Goal: Task Accomplishment & Management: Manage account settings

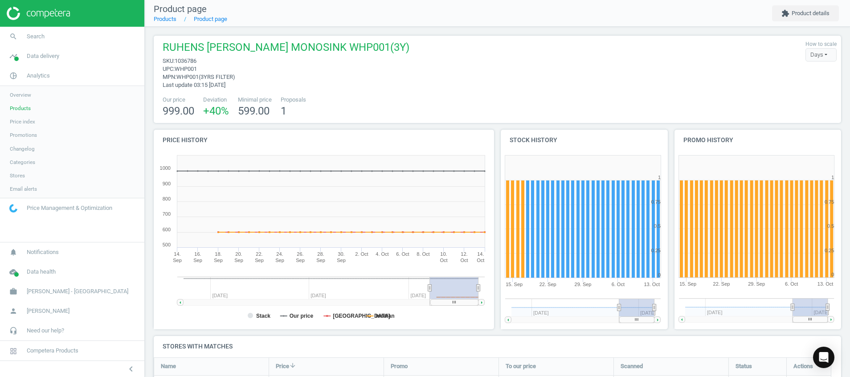
scroll to position [175, 698]
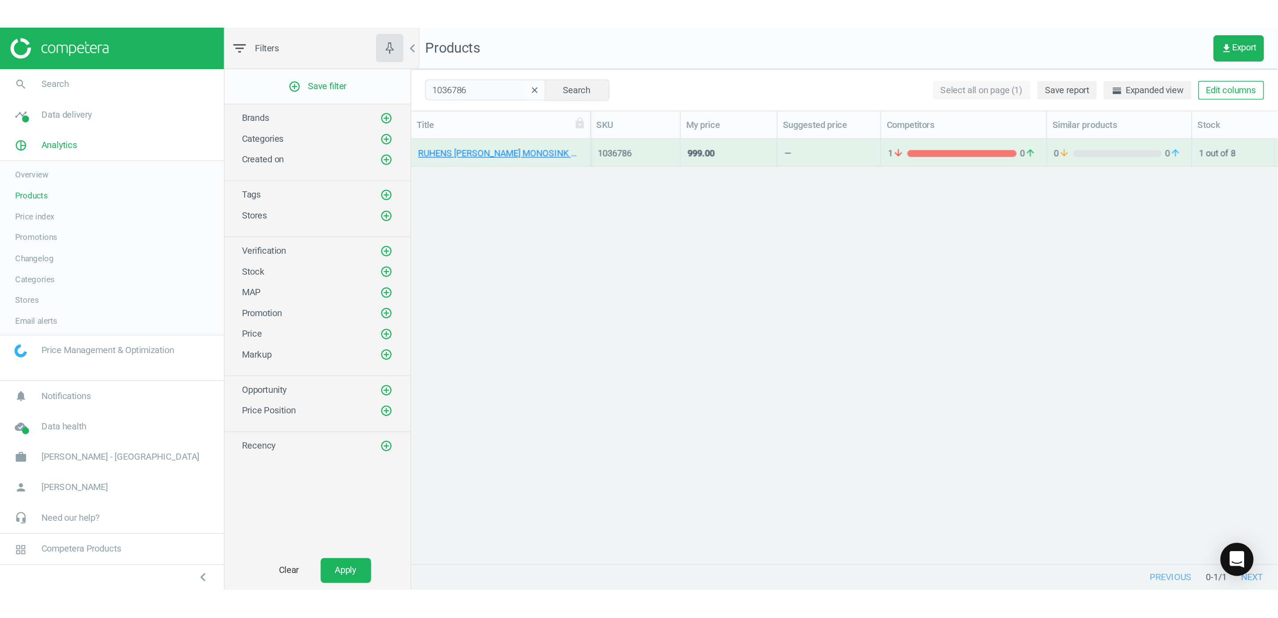
scroll to position [508, 1003]
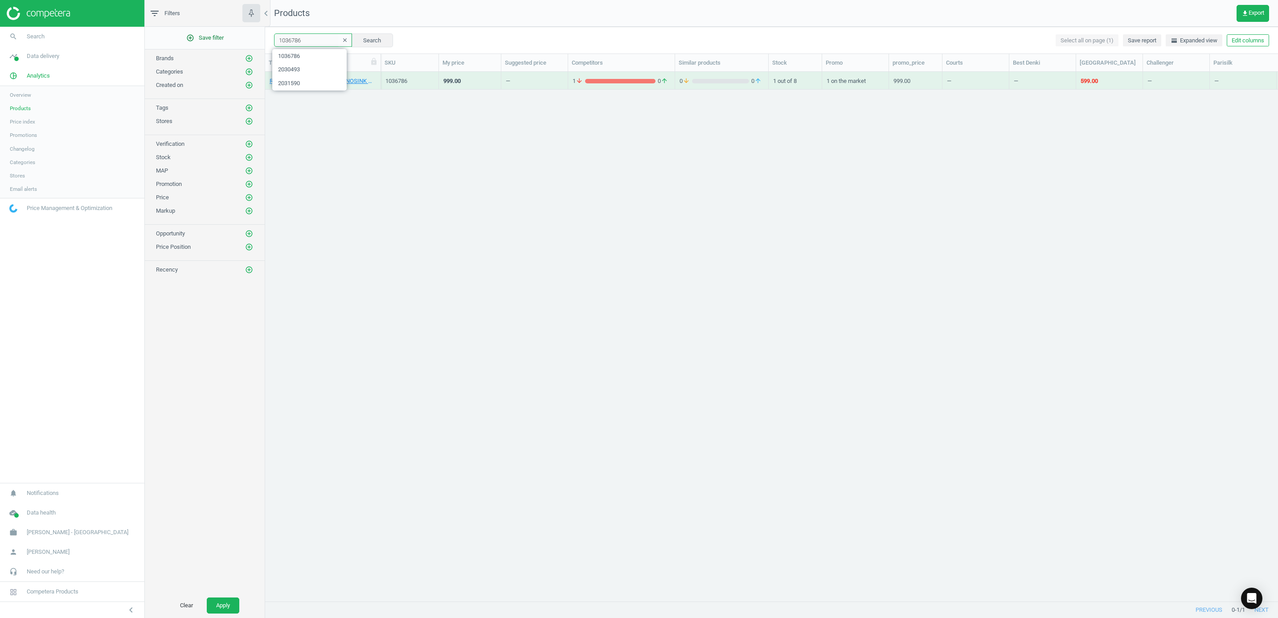
drag, startPoint x: 307, startPoint y: 40, endPoint x: 237, endPoint y: 35, distance: 71.0
click at [237, 35] on div "filter_list Filters chevron_left add_circle_outline Save filter Brands add_circ…" at bounding box center [711, 309] width 1133 height 618
click at [368, 36] on button "Search" at bounding box center [372, 39] width 42 height 13
click at [367, 81] on link "RUHENS [PERSON_NAME] MONOSINK WHP001(3Y)" at bounding box center [323, 81] width 106 height 8
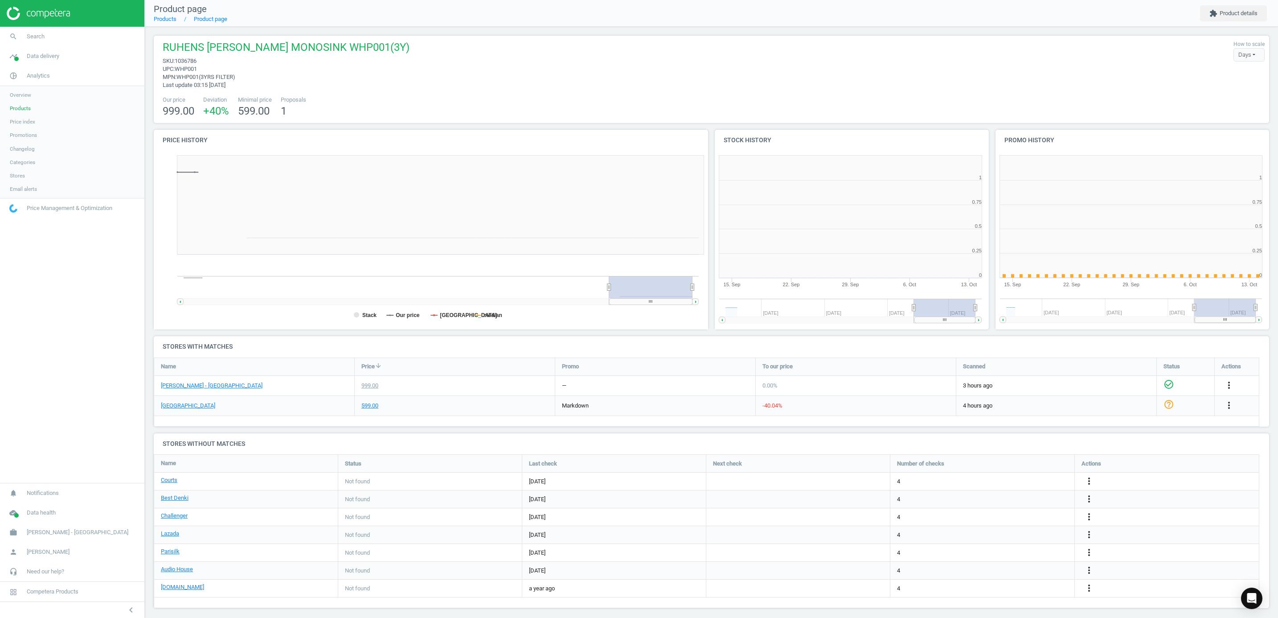
scroll to position [199, 293]
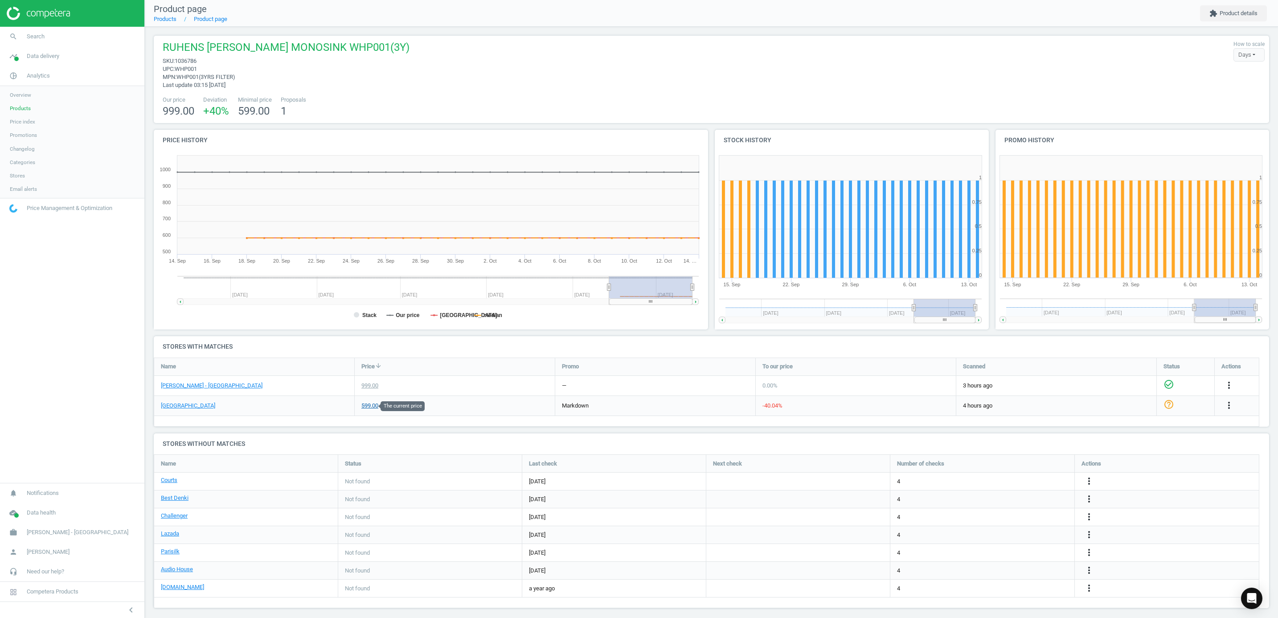
click at [368, 377] on div "599.00" at bounding box center [369, 405] width 17 height 8
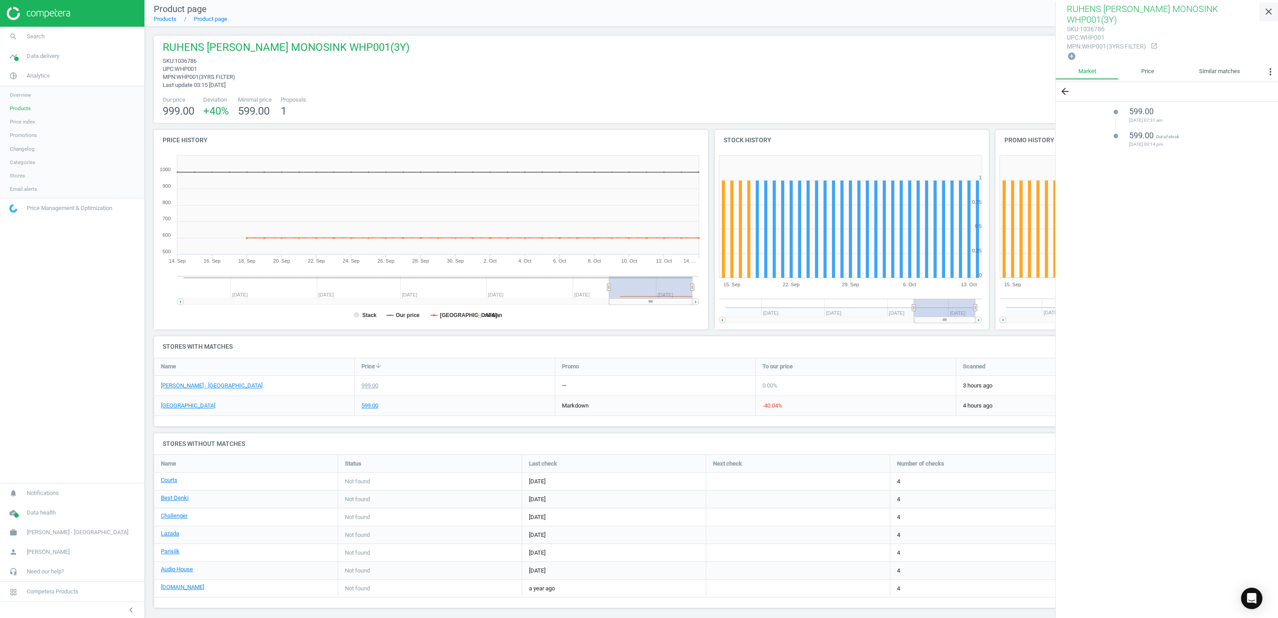
click at [850, 8] on icon "close" at bounding box center [1268, 11] width 11 height 11
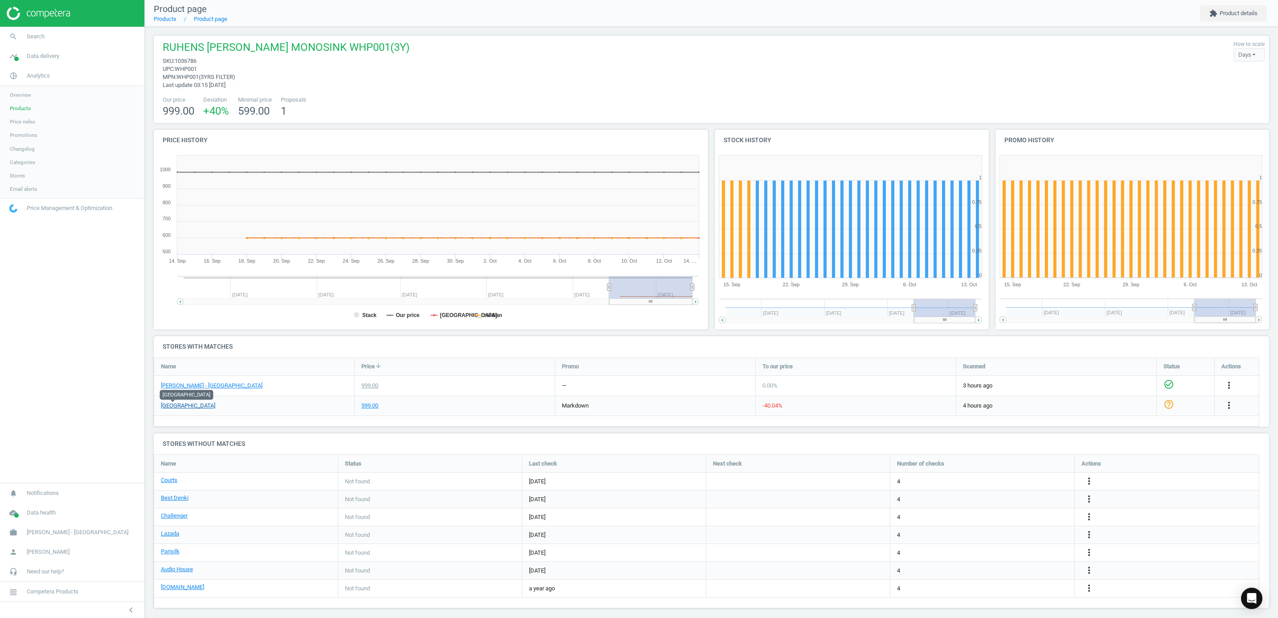
click at [176, 377] on link "[GEOGRAPHIC_DATA]" at bounding box center [188, 405] width 54 height 8
click at [263, 348] on h4 "Stores with matches" at bounding box center [711, 346] width 1115 height 21
click at [221, 377] on link "[PERSON_NAME] - [GEOGRAPHIC_DATA]" at bounding box center [212, 385] width 102 height 8
click at [456, 361] on div "Price arrow_downward" at bounding box center [455, 366] width 200 height 17
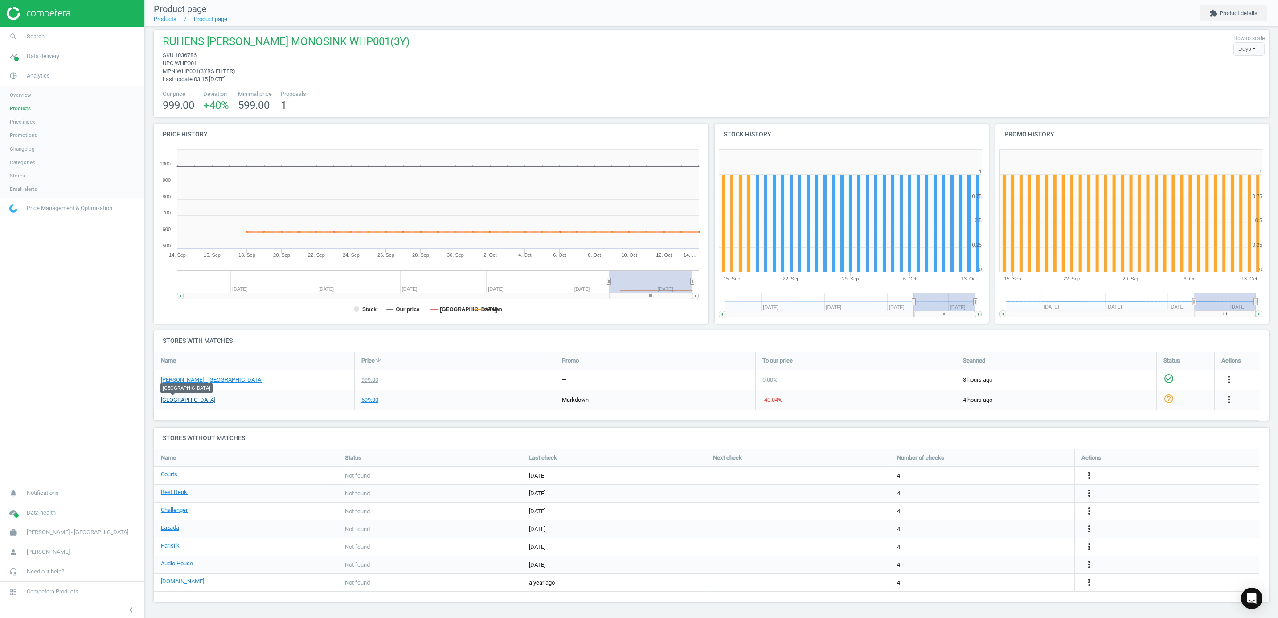
click at [166, 377] on link "[GEOGRAPHIC_DATA]" at bounding box center [188, 400] width 54 height 8
click at [266, 357] on div "Name" at bounding box center [254, 360] width 200 height 17
click at [850, 377] on icon "more_vert" at bounding box center [1229, 399] width 11 height 11
click at [850, 377] on link "Edit URL/product option" at bounding box center [1159, 420] width 122 height 14
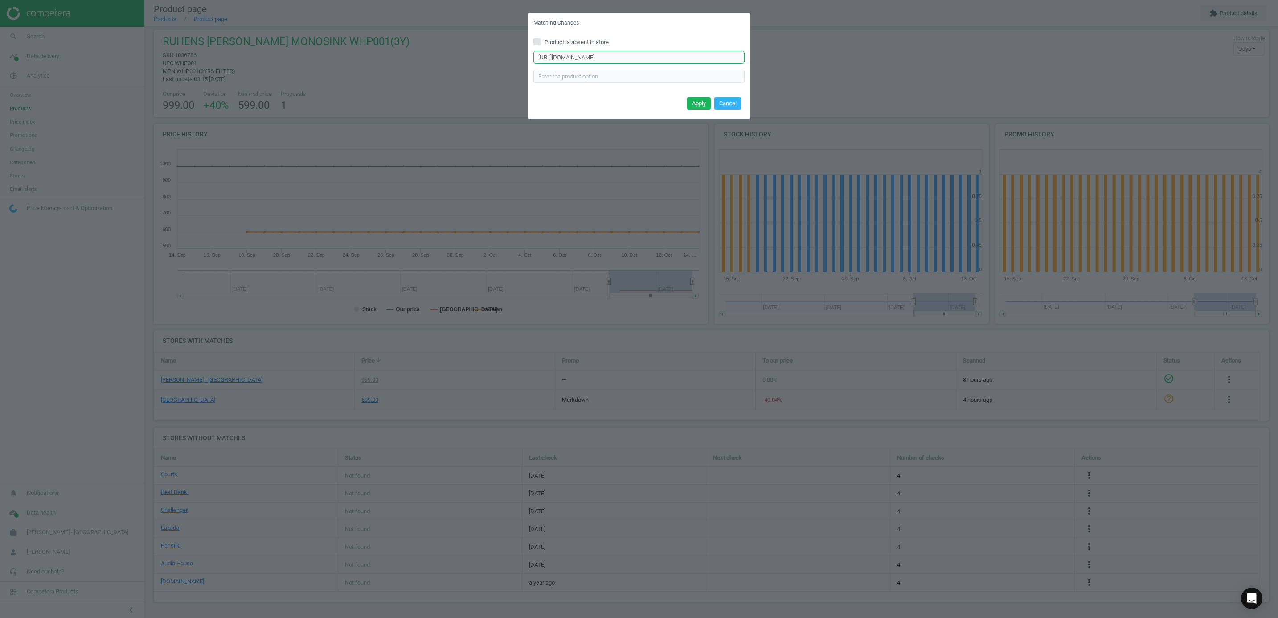
scroll to position [0, 20]
drag, startPoint x: 614, startPoint y: 59, endPoint x: 783, endPoint y: 33, distance: 171.9
click at [783, 33] on div "Matching Changes Product is absent in store [URL][DOMAIN_NAME] Enter correct pr…" at bounding box center [639, 309] width 1278 height 618
type input "[URL][DOMAIN_NAME]"
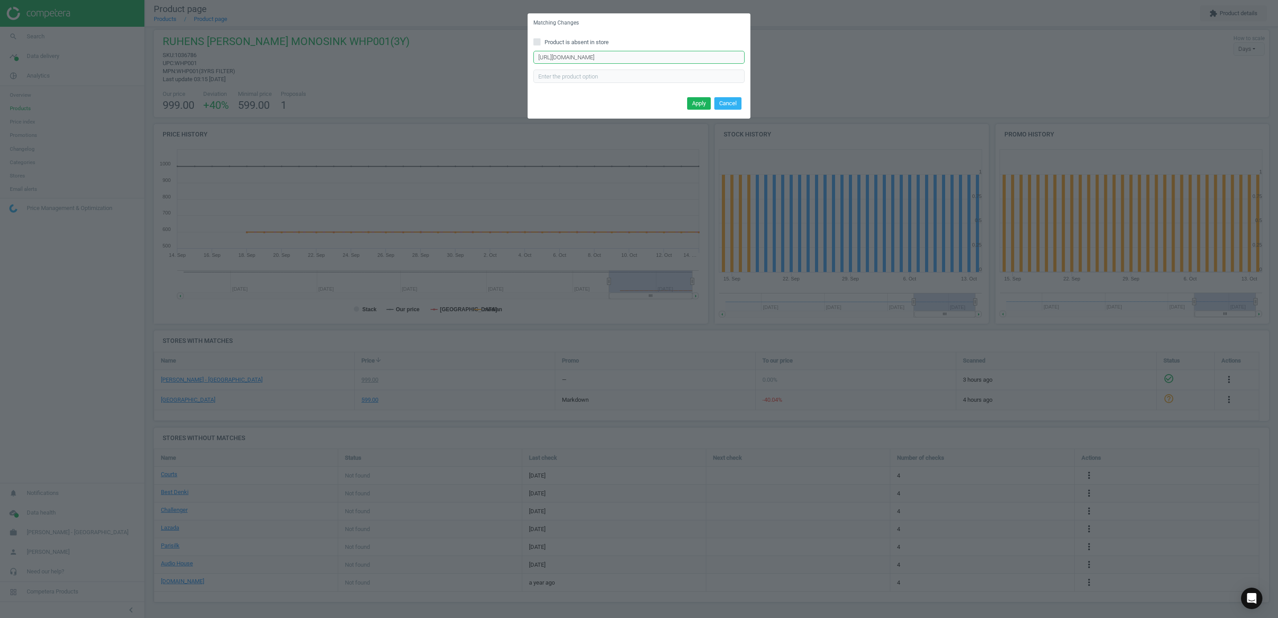
drag, startPoint x: 662, startPoint y: 52, endPoint x: 499, endPoint y: 44, distance: 162.8
click at [499, 44] on div "Matching Changes Product is absent in store [URL][DOMAIN_NAME] Enter correct pr…" at bounding box center [639, 309] width 1278 height 618
click at [711, 79] on input "text" at bounding box center [638, 76] width 211 height 13
click at [721, 102] on button "Cancel" at bounding box center [727, 103] width 27 height 12
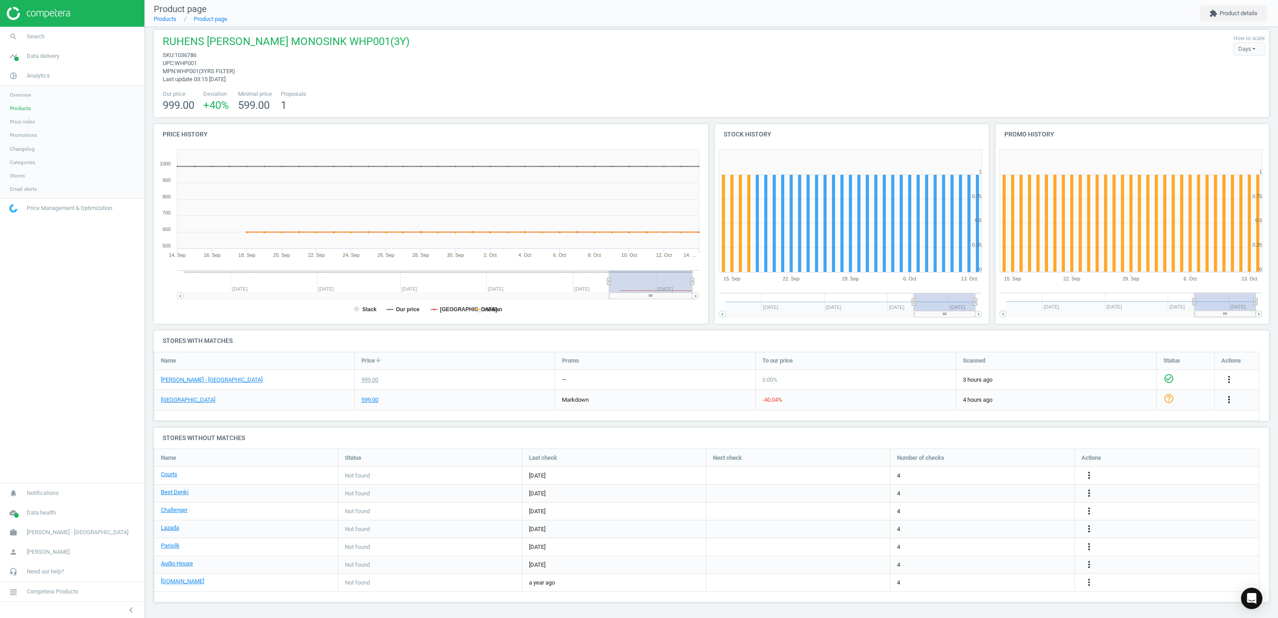
click at [850, 377] on icon "more_vert" at bounding box center [1229, 399] width 11 height 11
click at [850, 377] on link "Edit URL/product option" at bounding box center [1159, 420] width 122 height 14
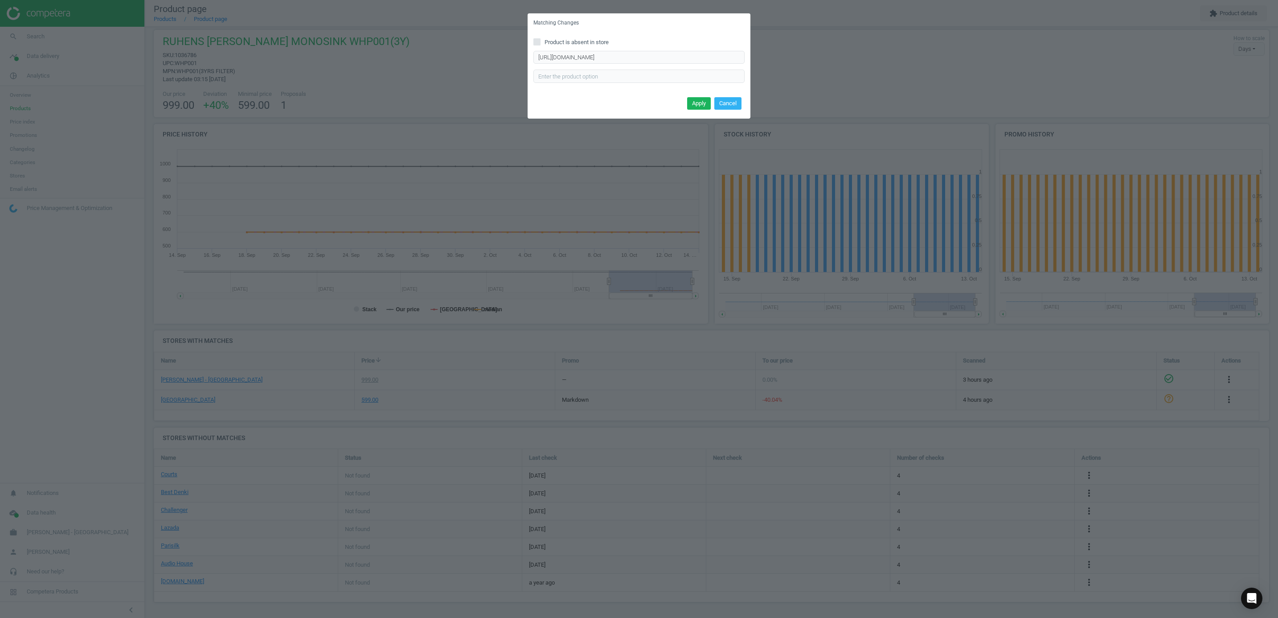
click at [584, 40] on span "Product is absent in store" at bounding box center [577, 42] width 68 height 8
click at [540, 40] on input "Product is absent in store" at bounding box center [537, 42] width 6 height 6
checkbox input "true"
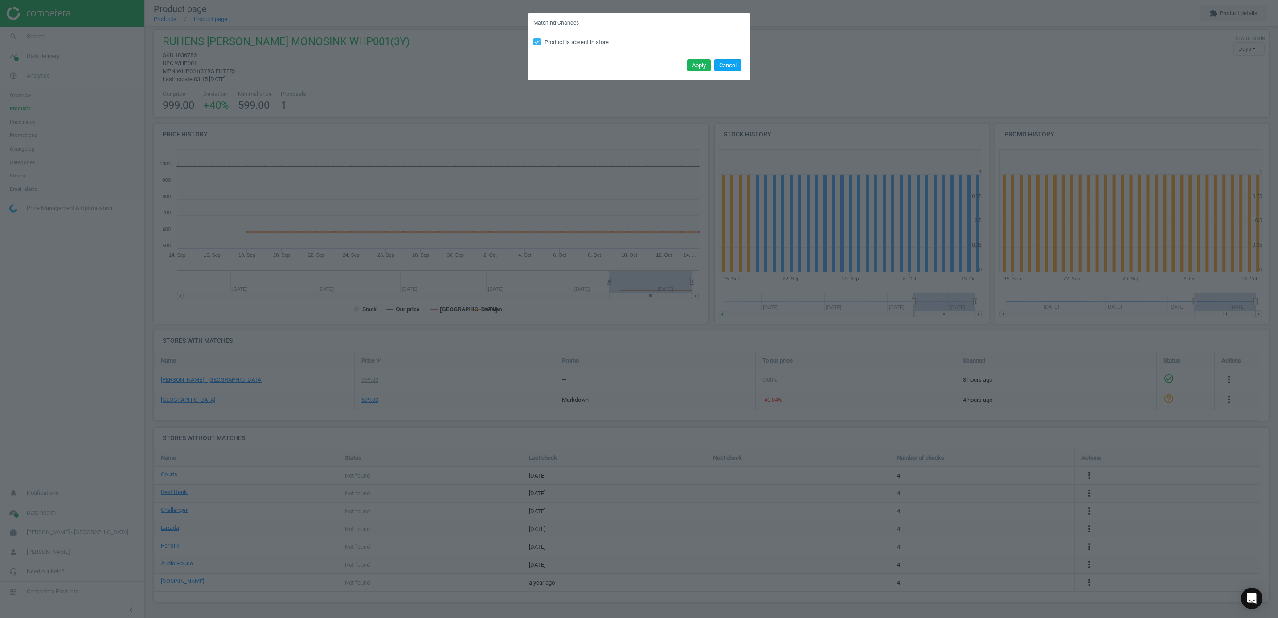
click at [735, 61] on button "Cancel" at bounding box center [727, 65] width 27 height 12
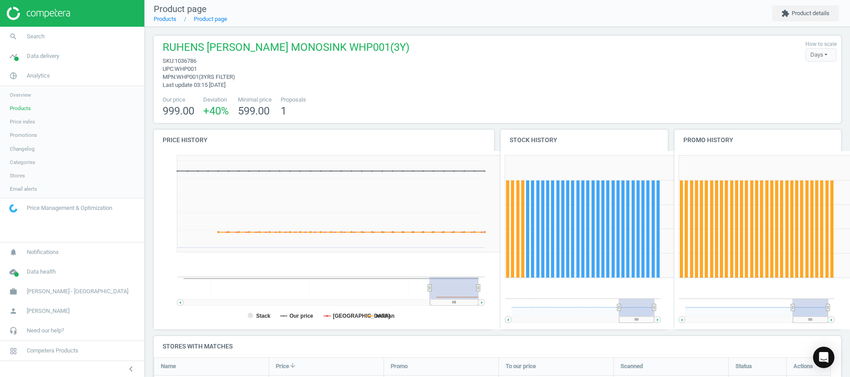
scroll to position [175, 698]
click at [44, 15] on img at bounding box center [38, 13] width 63 height 13
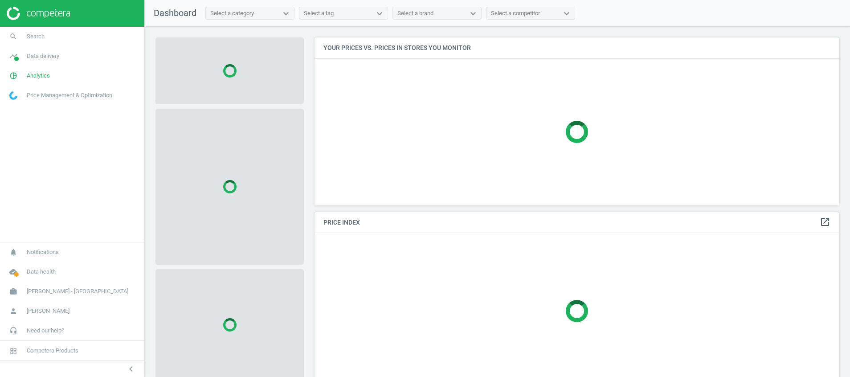
scroll to position [188, 536]
